Goal: Navigation & Orientation: Find specific page/section

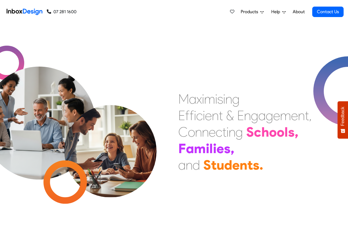
click at [253, 11] on span "Products" at bounding box center [251, 12] width 20 height 7
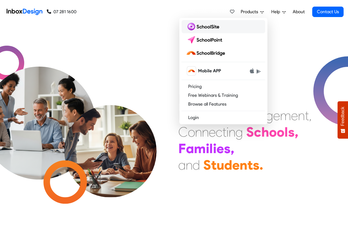
click at [204, 27] on img at bounding box center [204, 26] width 36 height 9
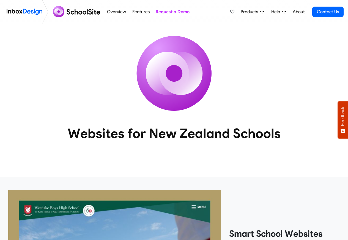
click at [261, 12] on icon at bounding box center [263, 12] width 4 height 4
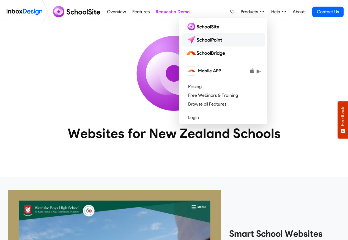
click at [207, 40] on img at bounding box center [205, 40] width 39 height 9
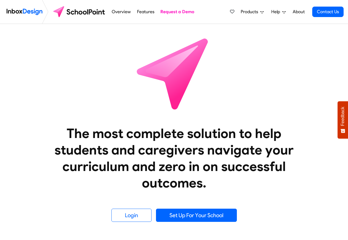
click at [277, 12] on span "Help" at bounding box center [277, 12] width 11 height 7
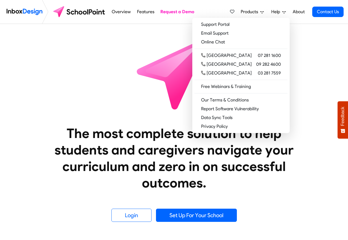
click at [287, 12] on link "Help" at bounding box center [278, 11] width 19 height 11
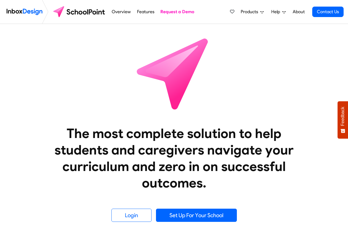
click at [248, 12] on span "Products" at bounding box center [251, 12] width 20 height 7
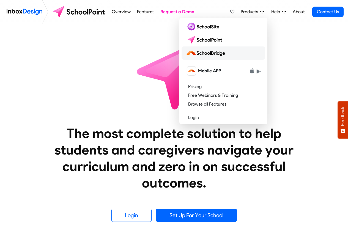
click at [204, 54] on img at bounding box center [206, 53] width 41 height 9
